Goal: Task Accomplishment & Management: Complete application form

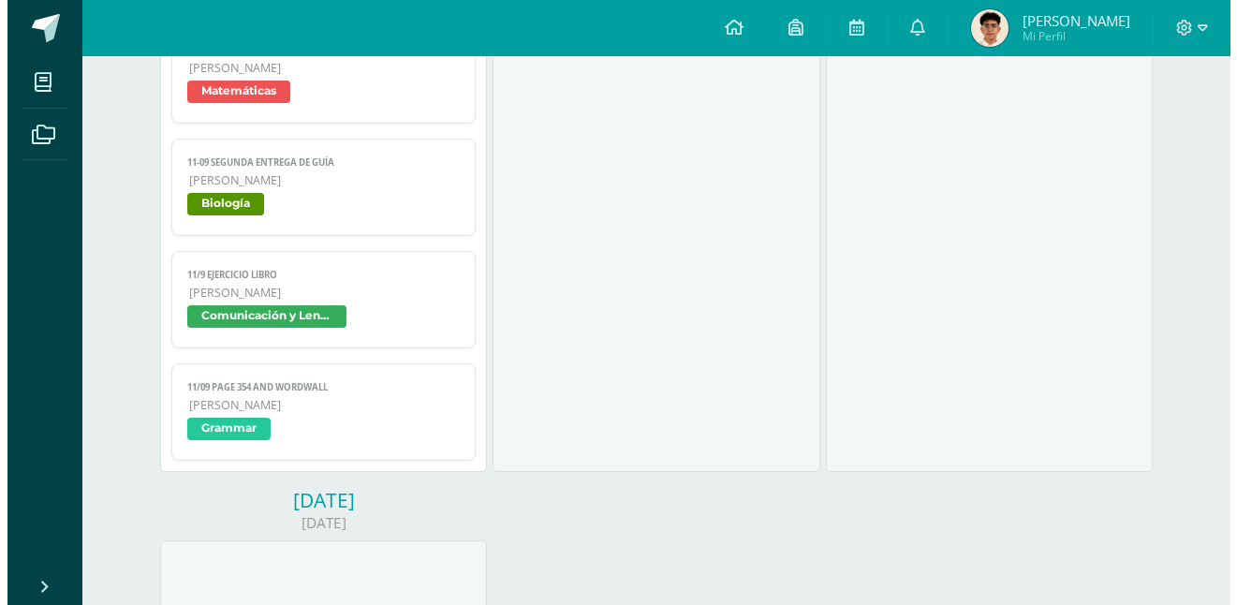
scroll to position [1551, 0]
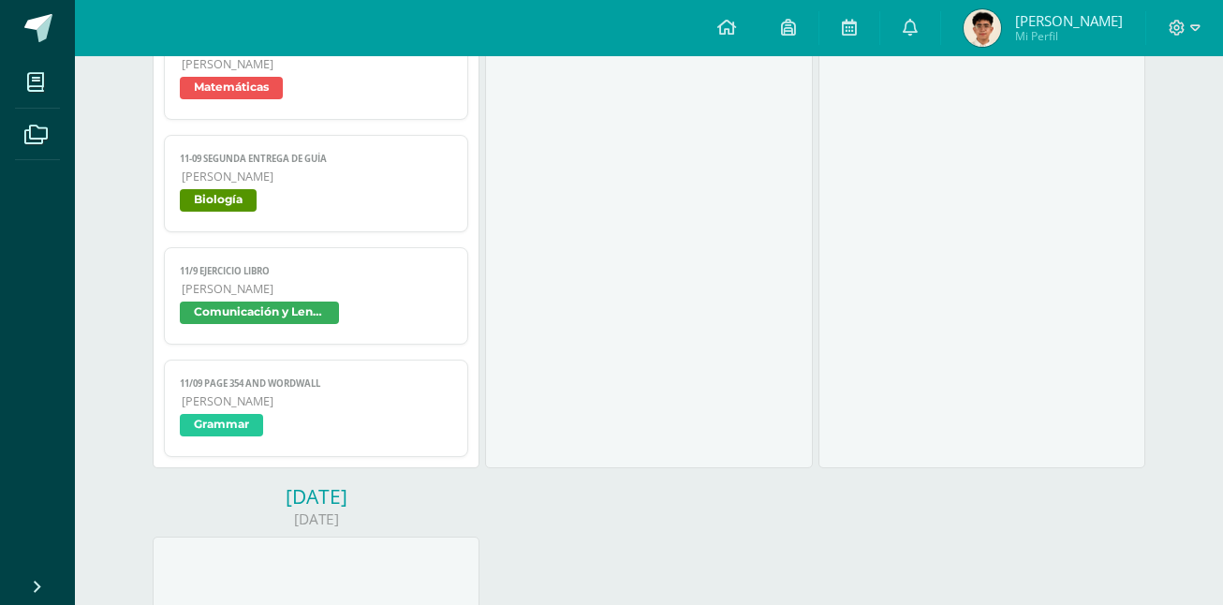
click at [245, 397] on span "[PERSON_NAME]" at bounding box center [317, 401] width 271 height 16
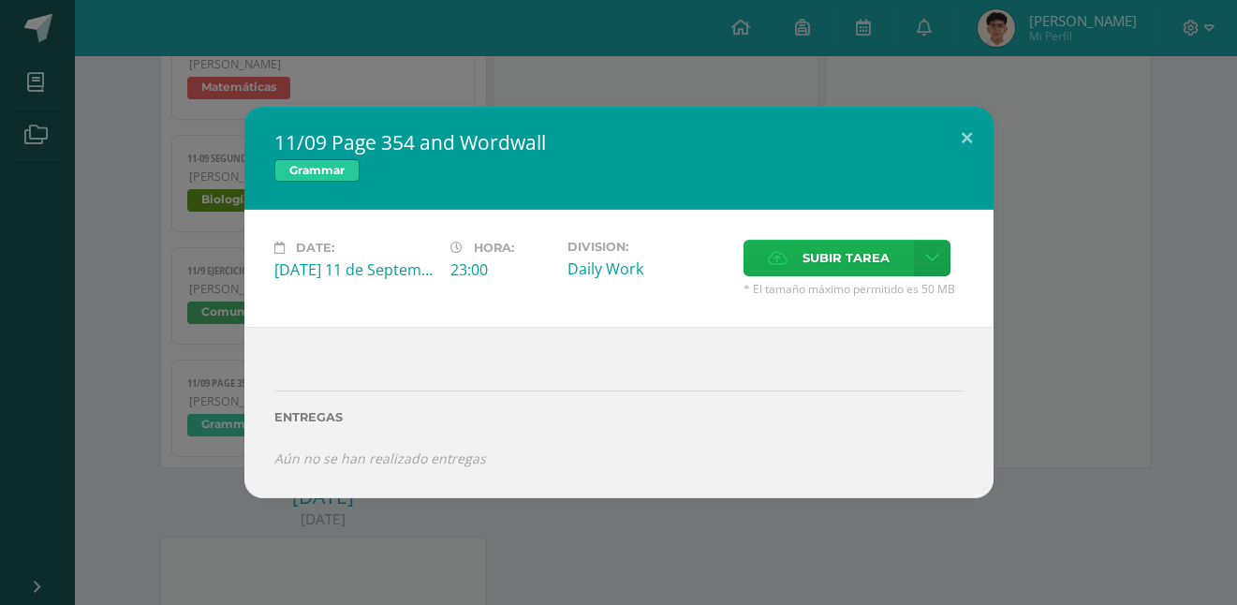
click at [833, 244] on span "Subir tarea" at bounding box center [846, 258] width 87 height 35
click at [0, 0] on input "Subir tarea" at bounding box center [0, 0] width 0 height 0
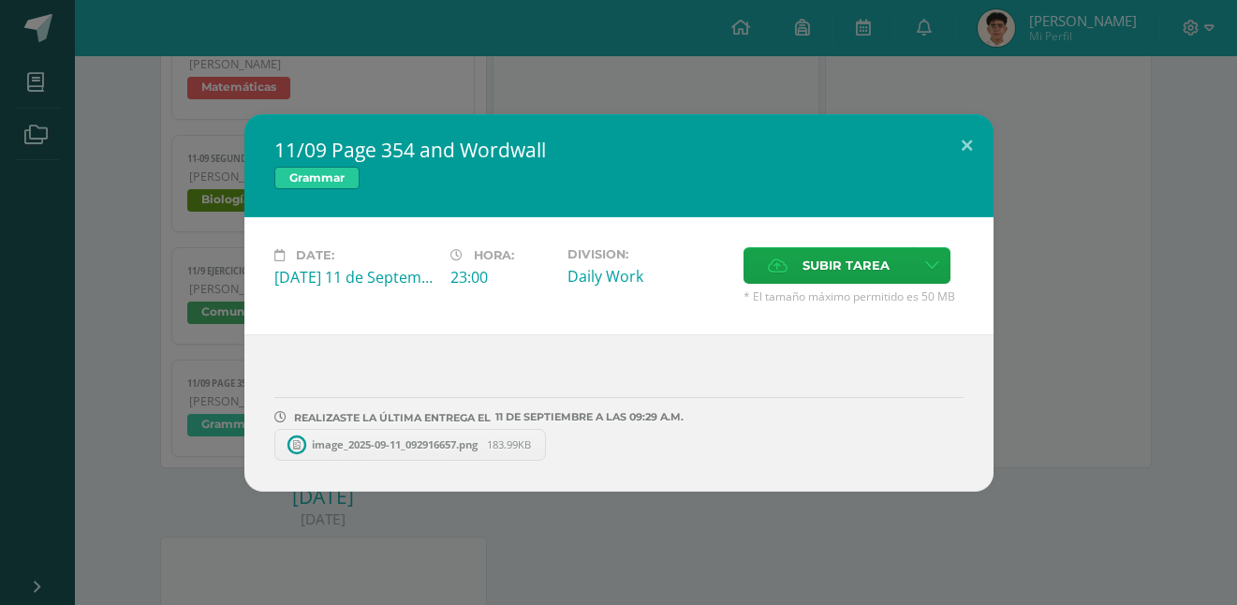
click at [539, 444] on link "image_2025-09-11_092916657.png 183.99KB" at bounding box center [410, 445] width 273 height 32
click at [551, 435] on span at bounding box center [548, 445] width 32 height 21
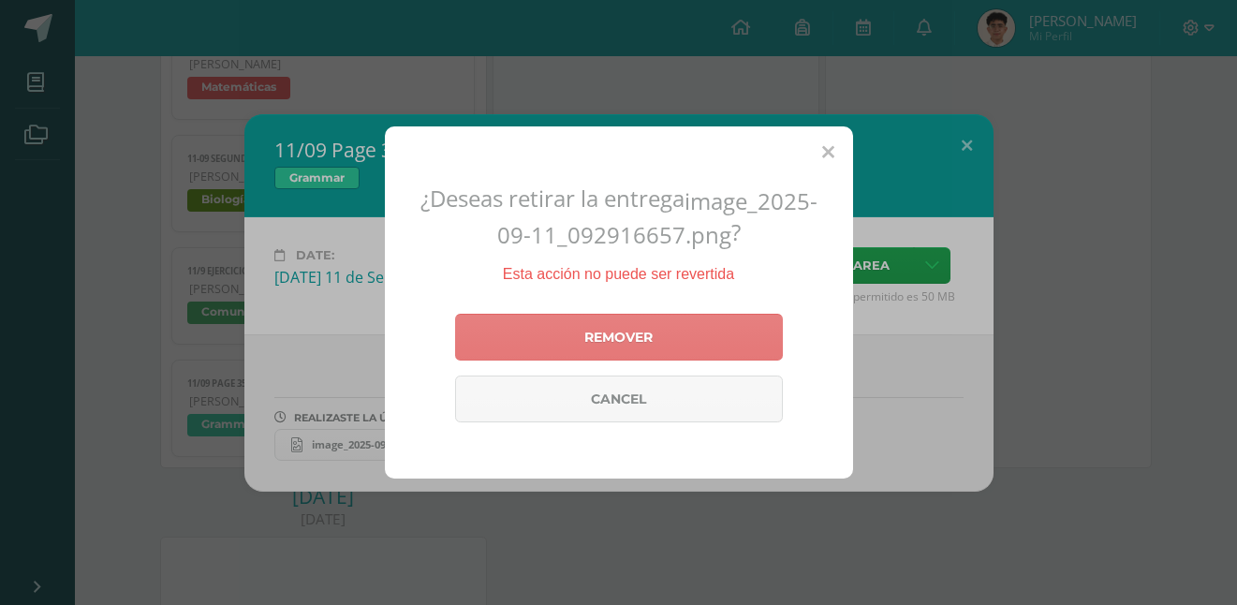
click at [568, 336] on link "Remover" at bounding box center [619, 337] width 328 height 47
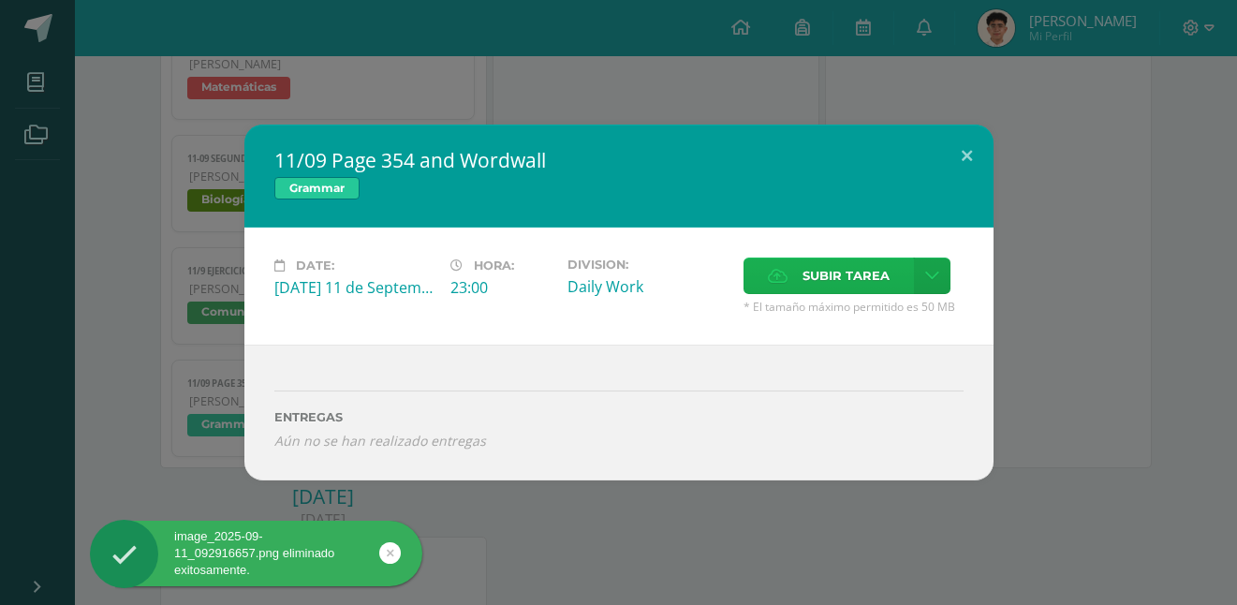
click at [798, 269] on label "Subir tarea" at bounding box center [829, 276] width 170 height 37
click at [0, 0] on input "Subir tarea" at bounding box center [0, 0] width 0 height 0
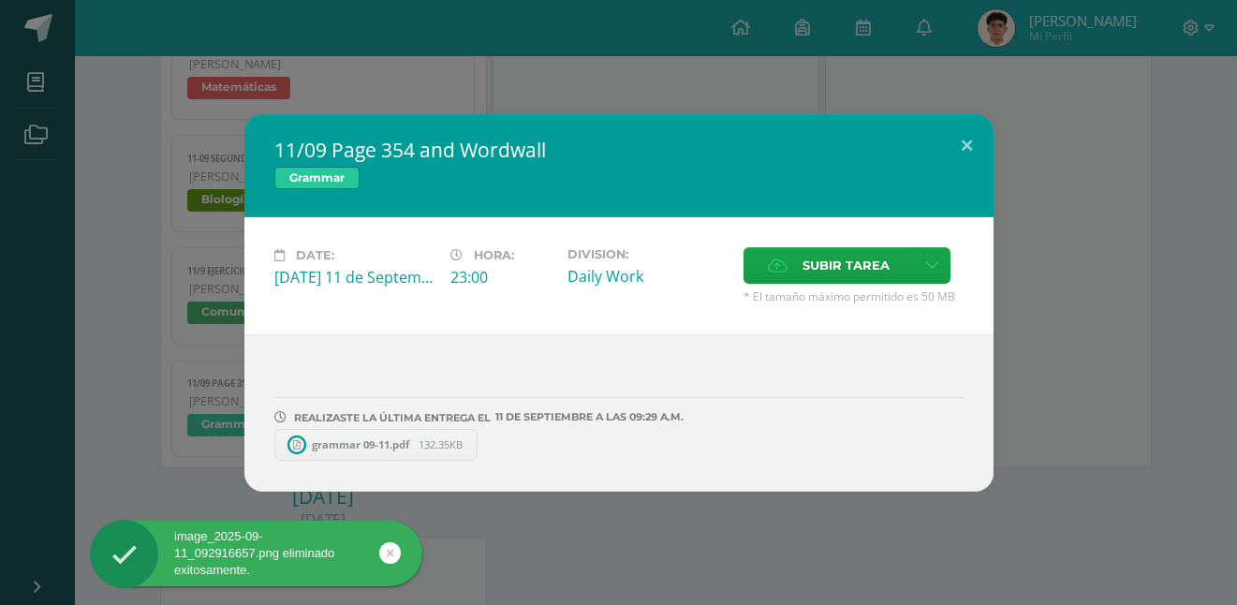
click at [407, 442] on span "grammar 09-11.pdf" at bounding box center [361, 444] width 116 height 14
